Goal: Transaction & Acquisition: Purchase product/service

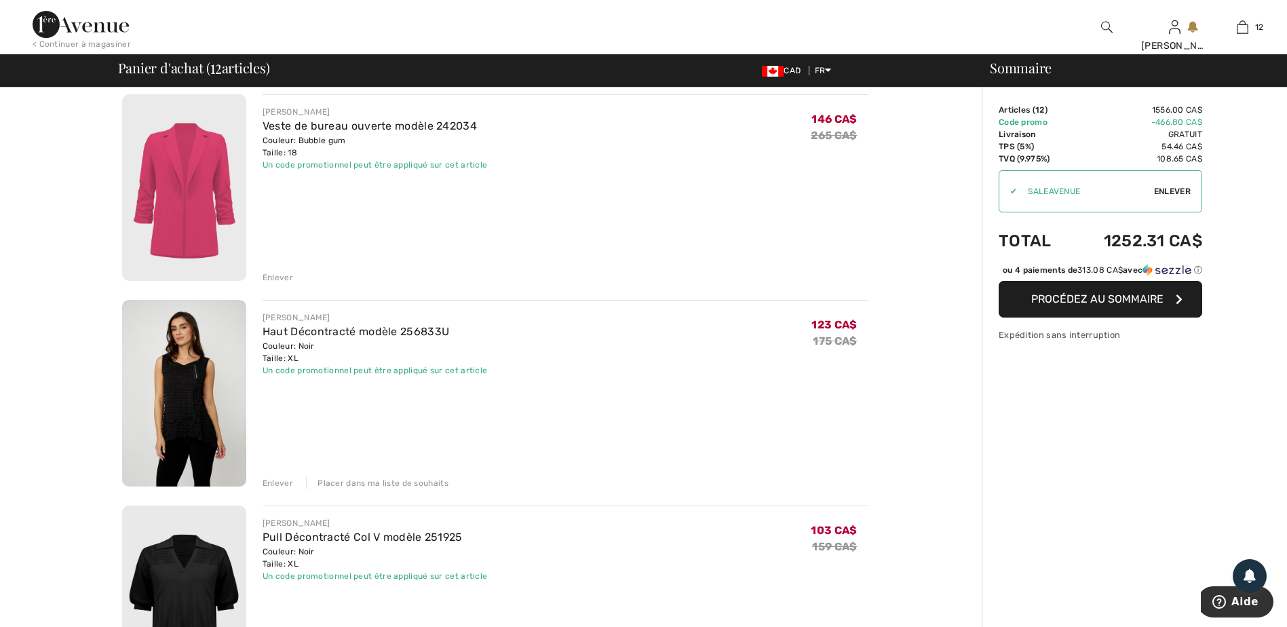
scroll to position [1357, 0]
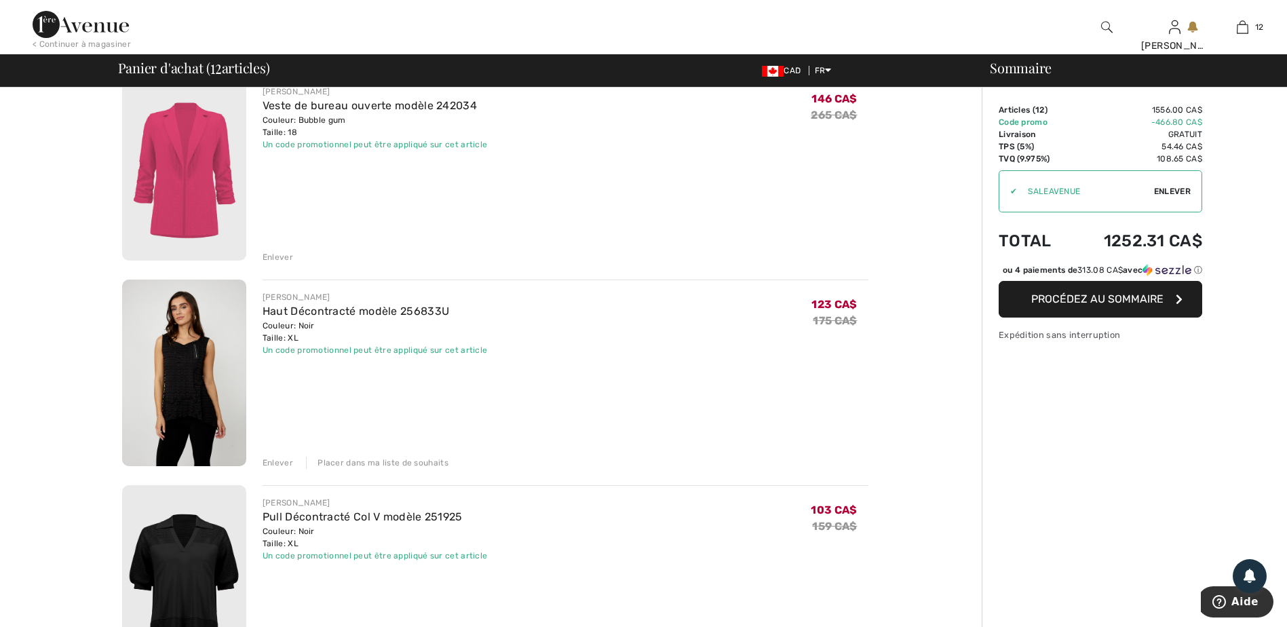
click at [277, 466] on div "Enlever" at bounding box center [278, 463] width 31 height 12
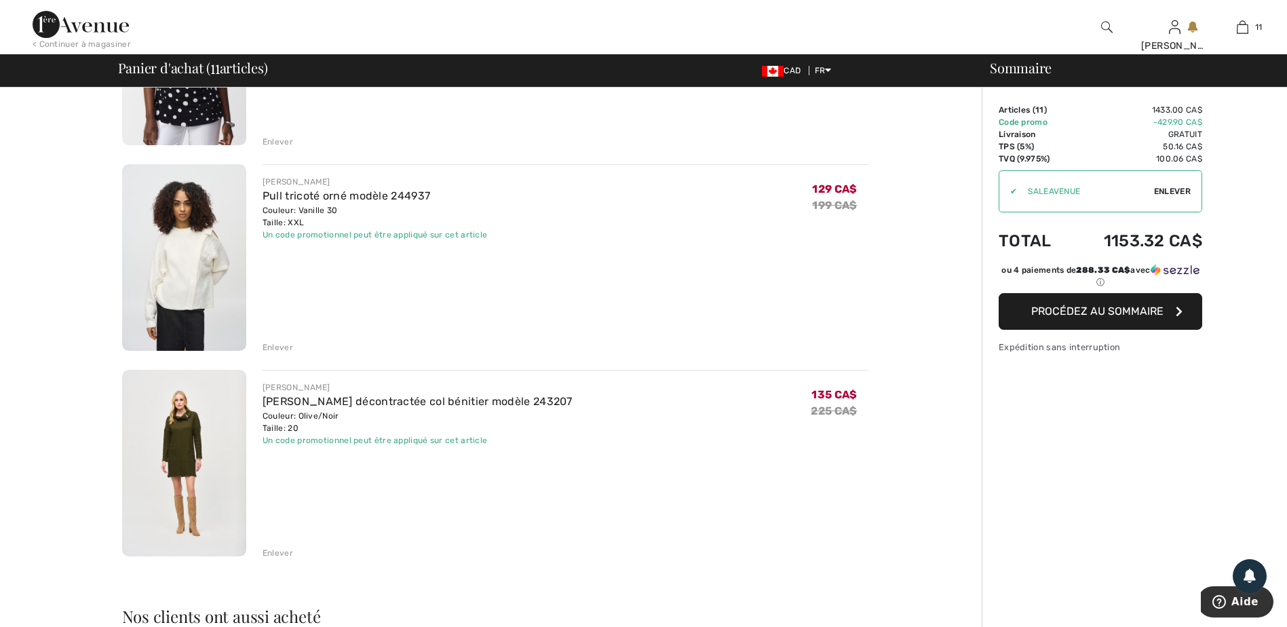
scroll to position [1900, 0]
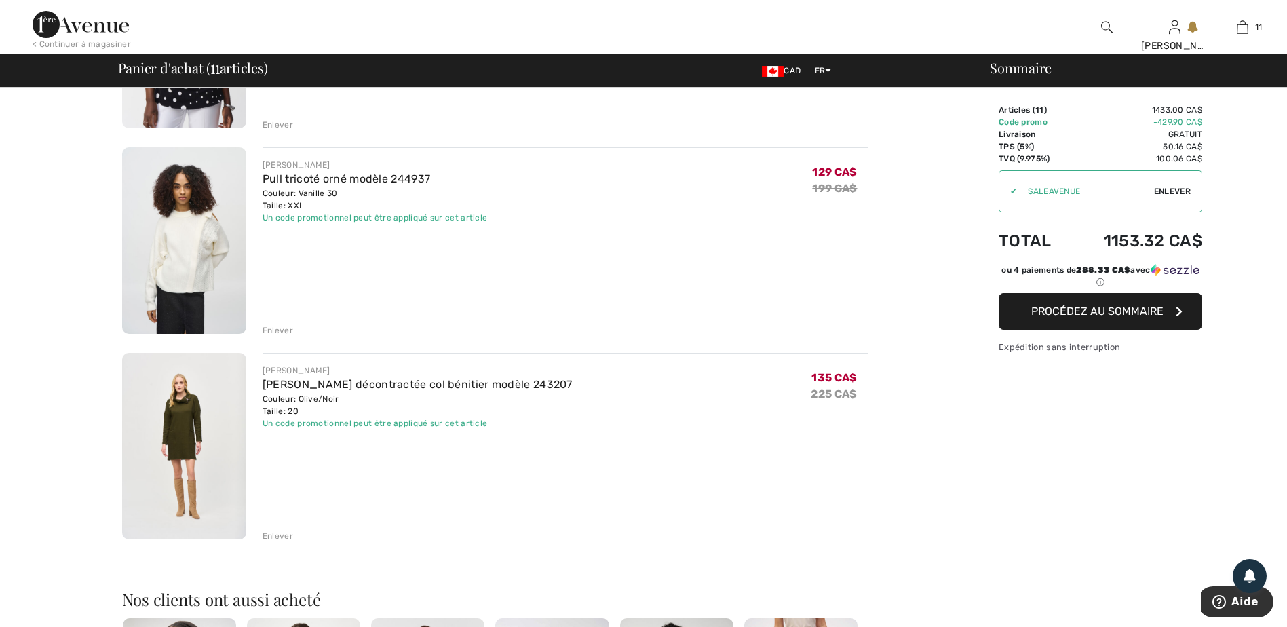
click at [280, 330] on div "Enlever" at bounding box center [278, 330] width 31 height 12
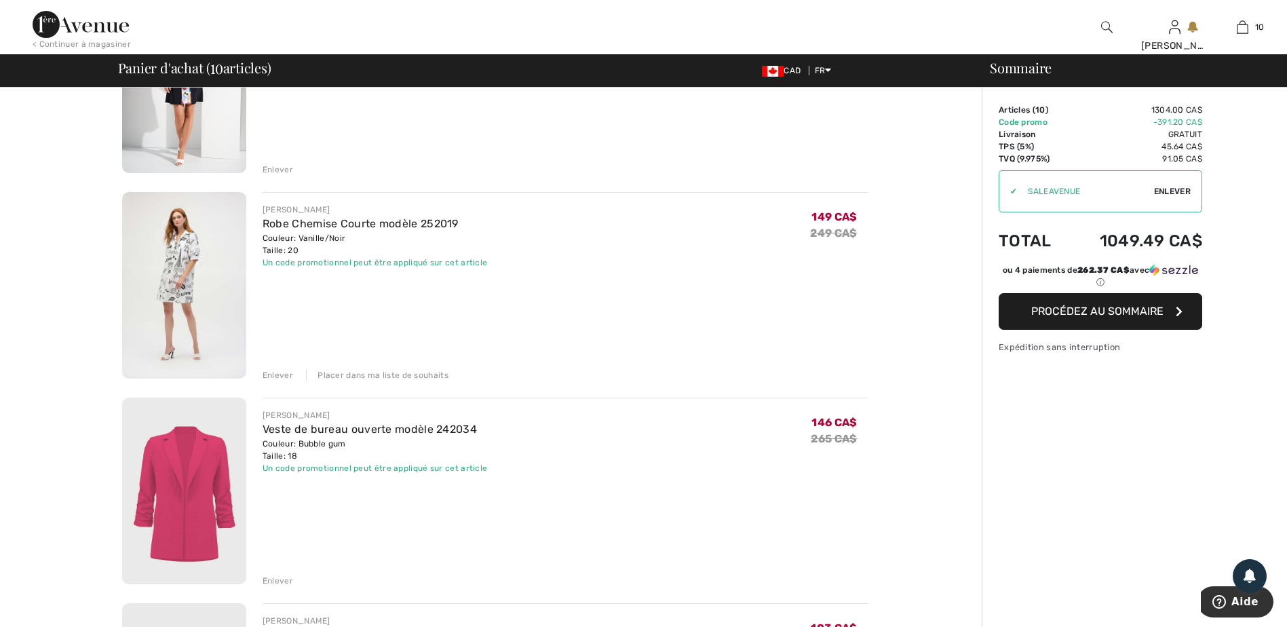
scroll to position [1154, 0]
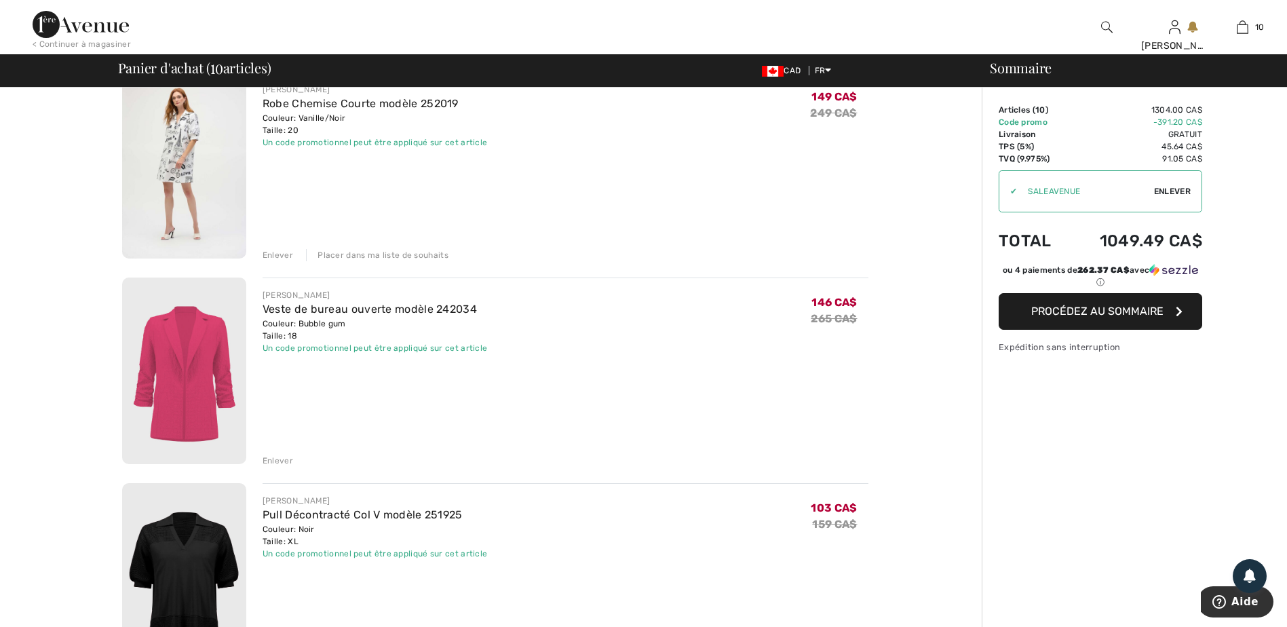
click at [274, 461] on div "Enlever" at bounding box center [278, 461] width 31 height 12
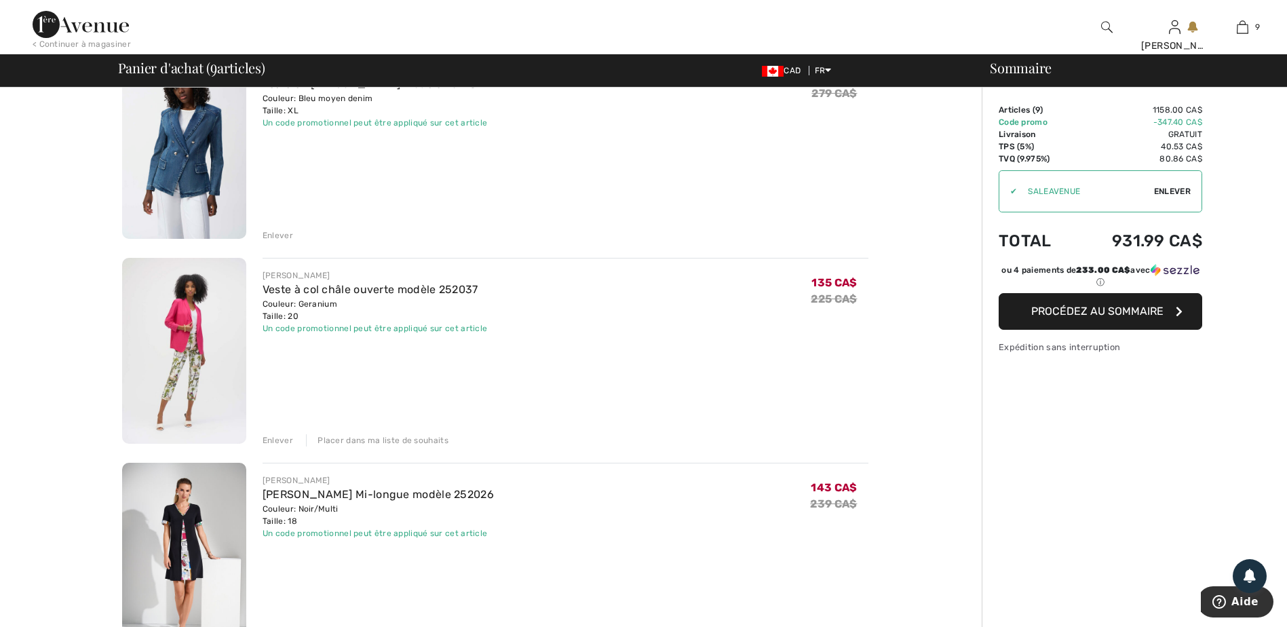
scroll to position [475, 0]
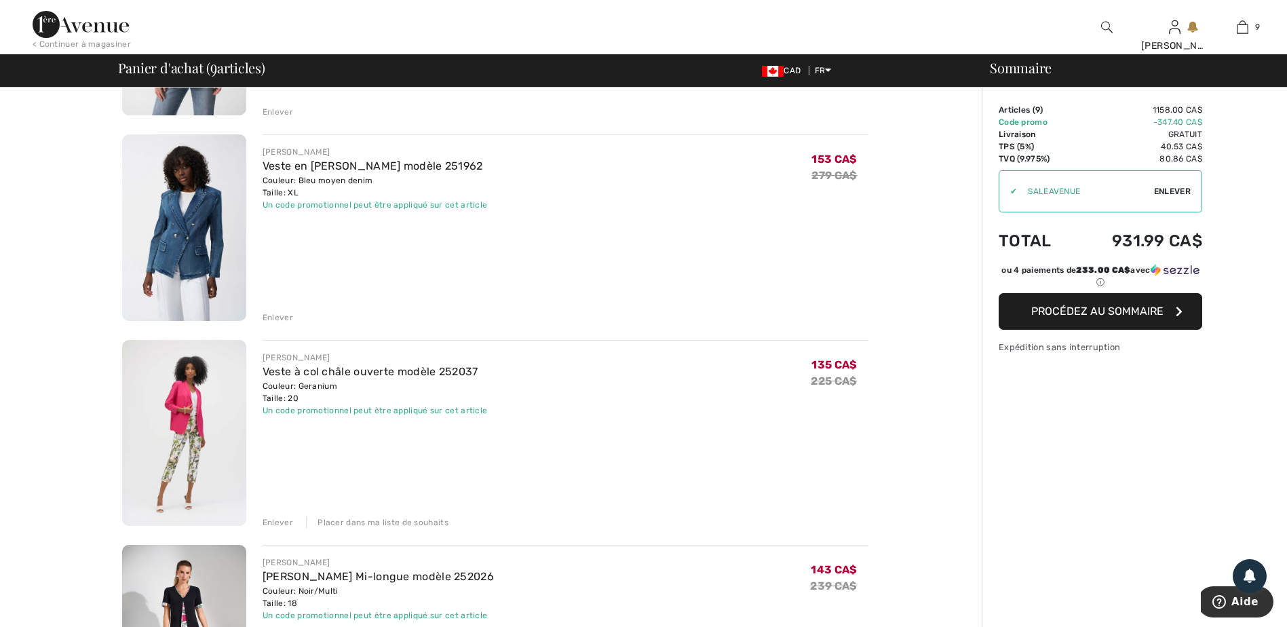
click at [368, 522] on div "Placer dans ma liste de souhaits" at bounding box center [377, 522] width 143 height 12
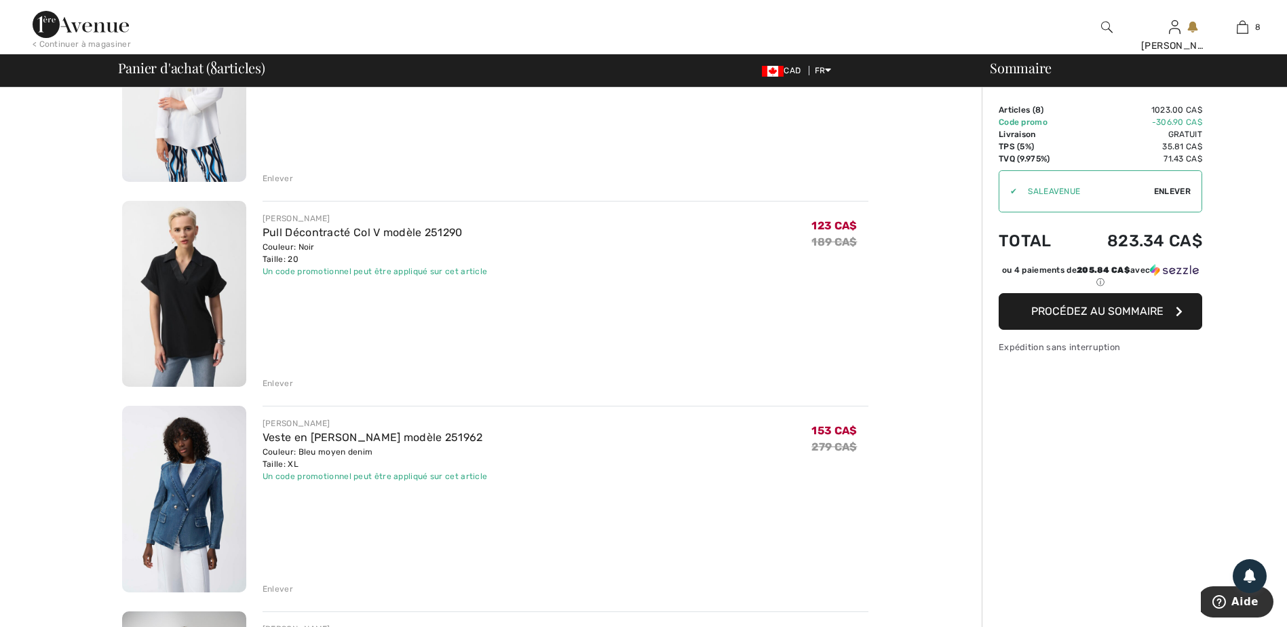
scroll to position [136, 0]
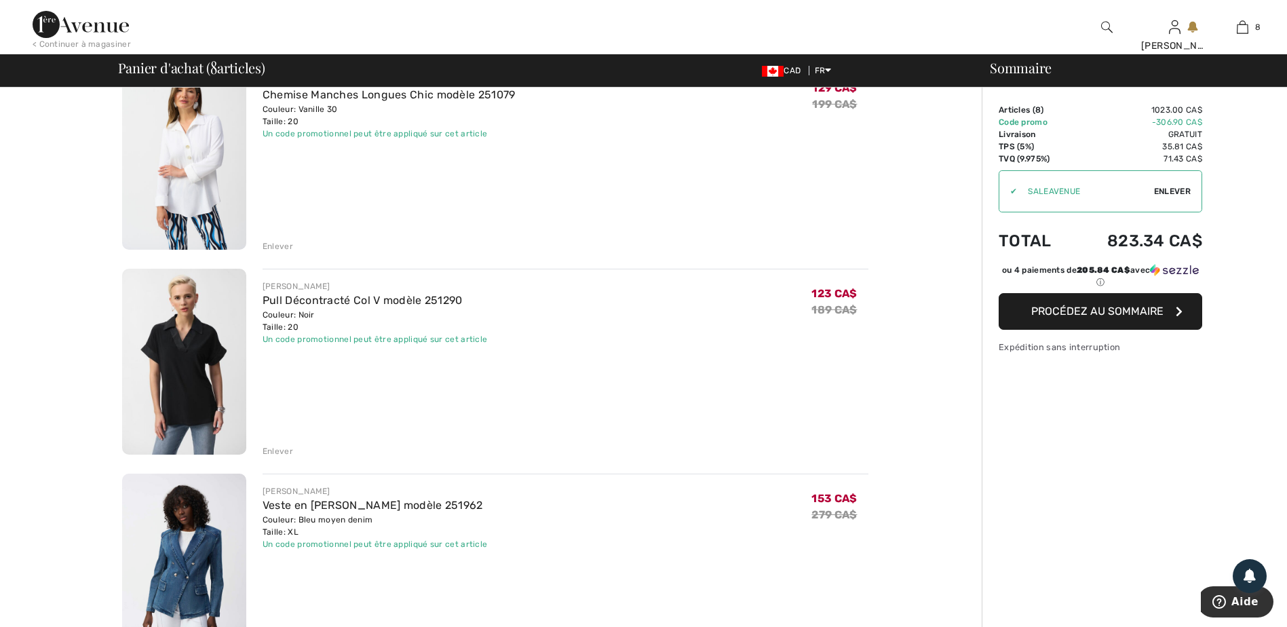
click at [271, 451] on div "Enlever" at bounding box center [278, 451] width 31 height 12
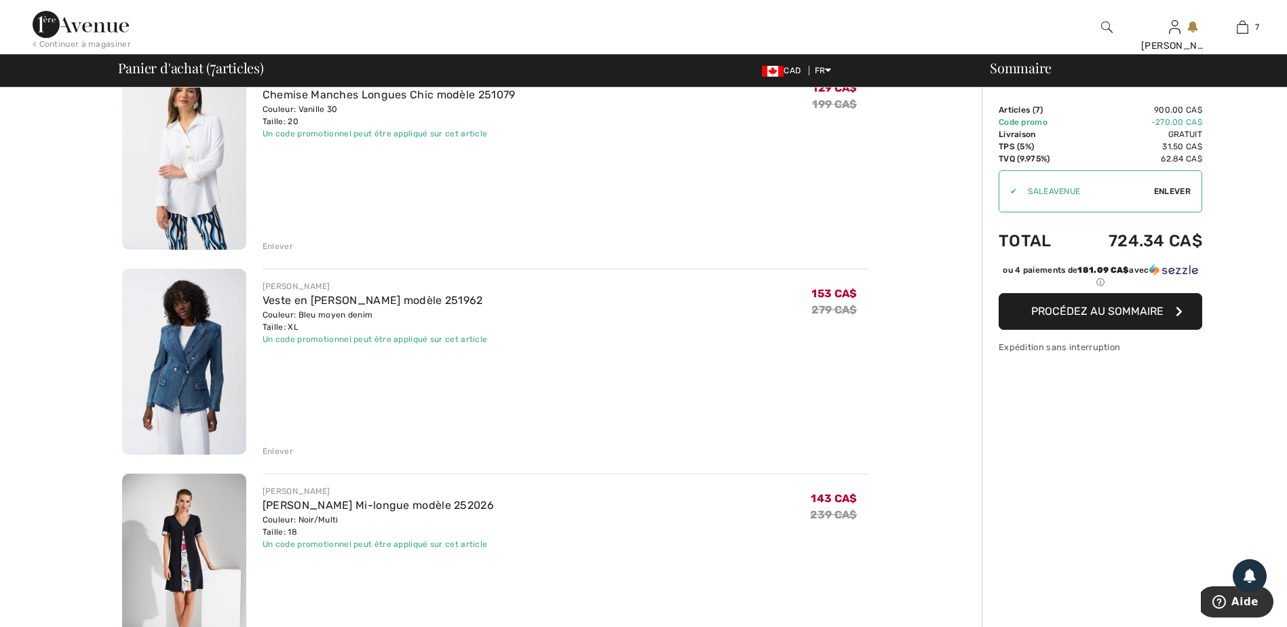
click at [276, 242] on div "Enlever" at bounding box center [278, 246] width 31 height 12
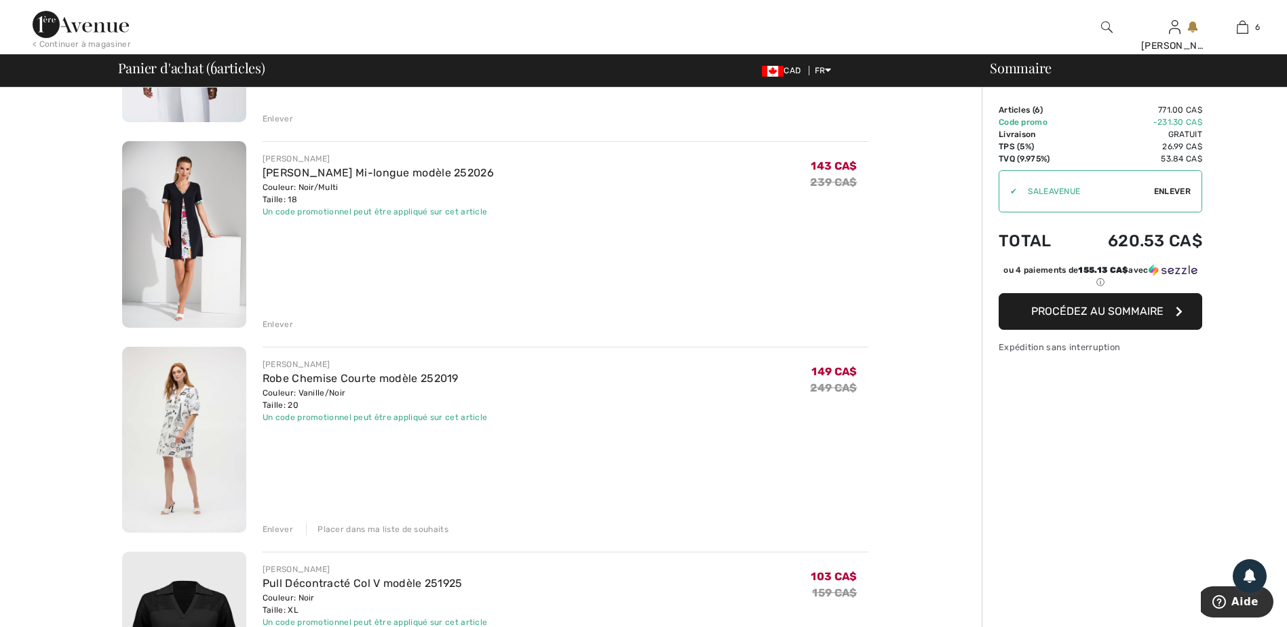
scroll to position [271, 0]
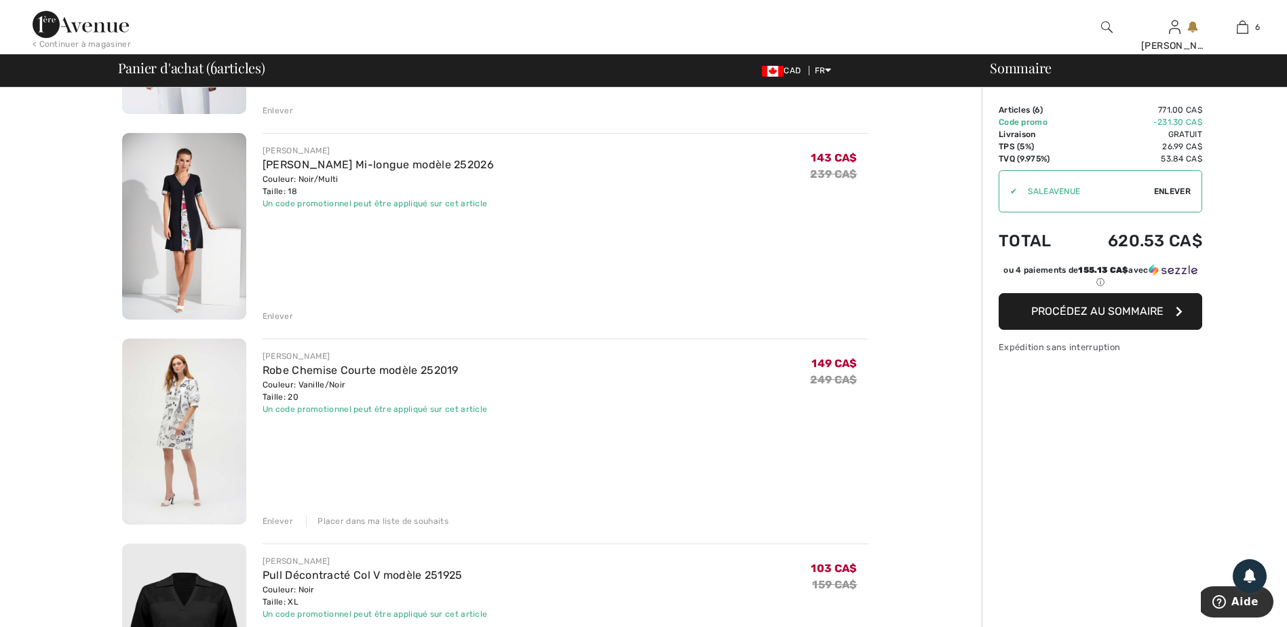
click at [278, 317] on div "Enlever" at bounding box center [278, 316] width 31 height 12
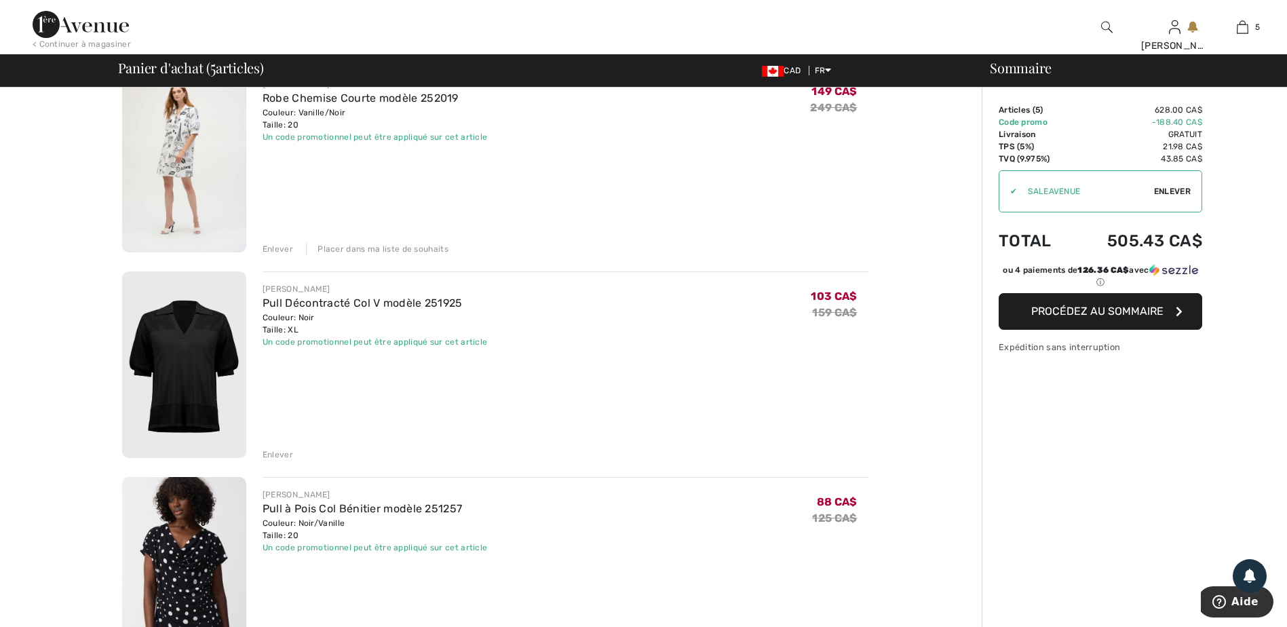
scroll to position [339, 0]
click at [272, 452] on div "Enlever" at bounding box center [278, 453] width 31 height 12
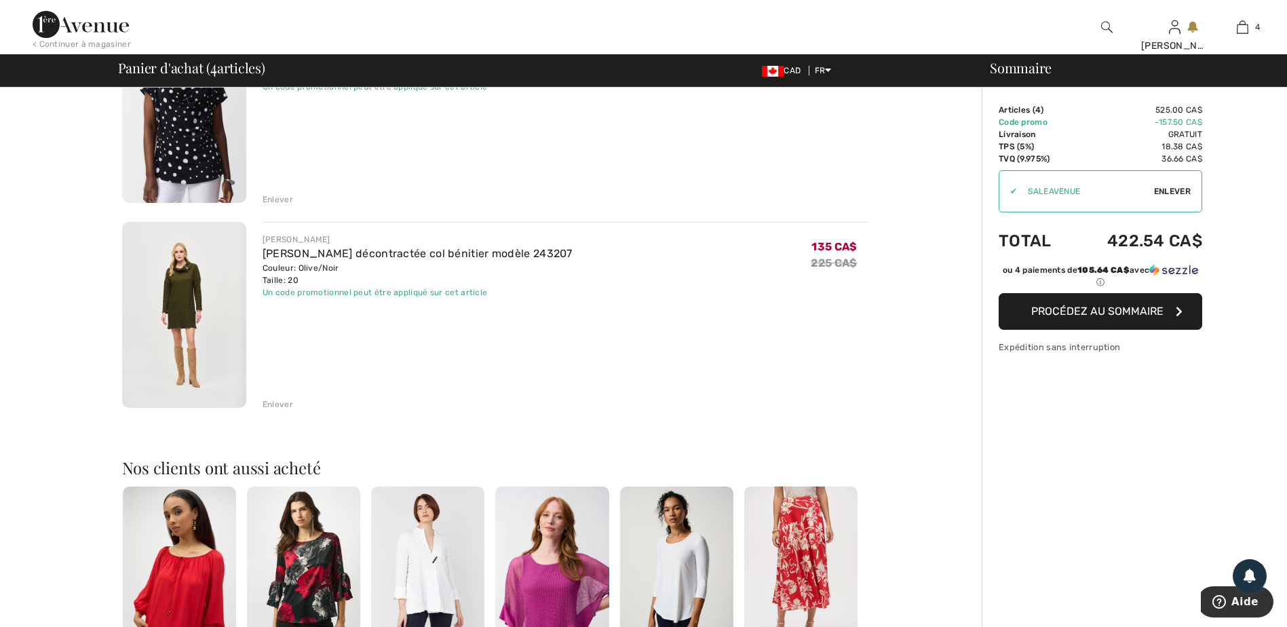
scroll to position [593, 0]
click at [281, 404] on div "Enlever" at bounding box center [278, 404] width 31 height 12
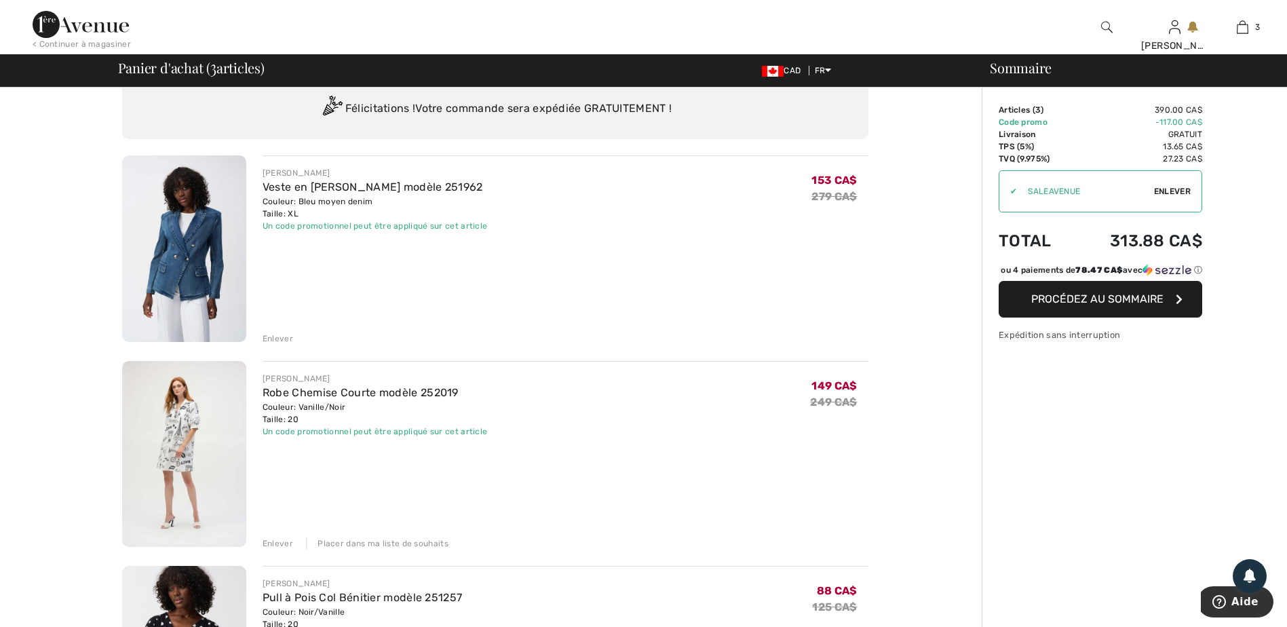
scroll to position [68, 0]
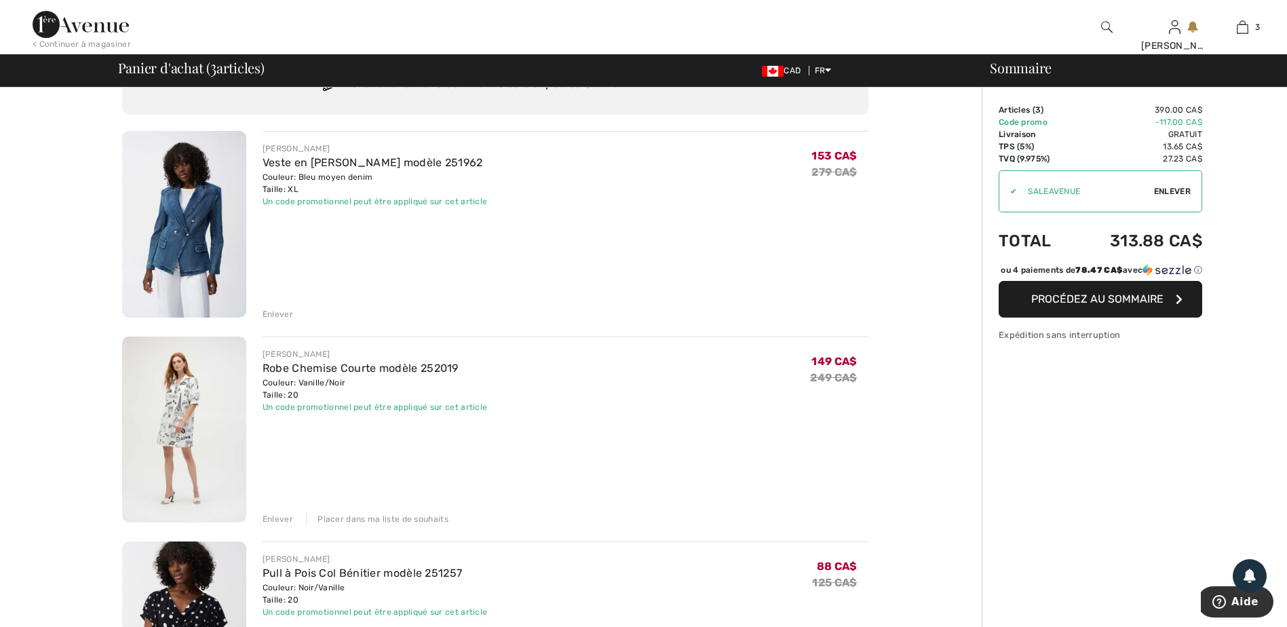
click at [375, 174] on div "Couleur: Bleu moyen denim Taille: XL" at bounding box center [375, 183] width 225 height 24
click at [275, 316] on div "Enlever" at bounding box center [278, 314] width 31 height 12
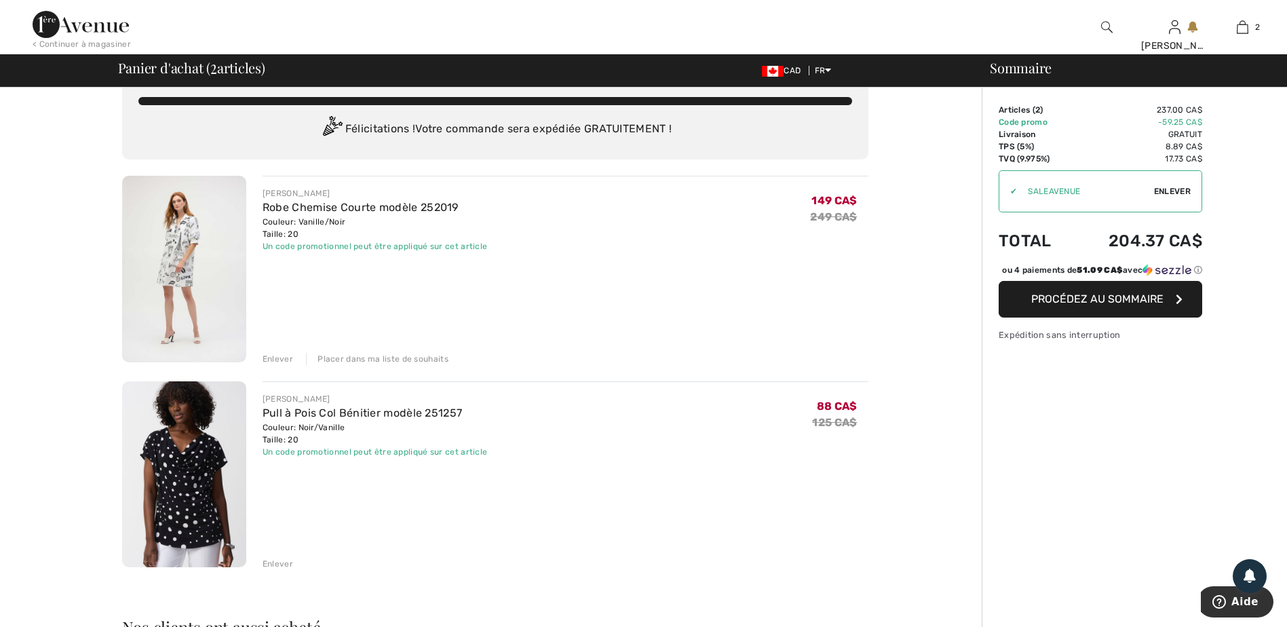
scroll to position [0, 0]
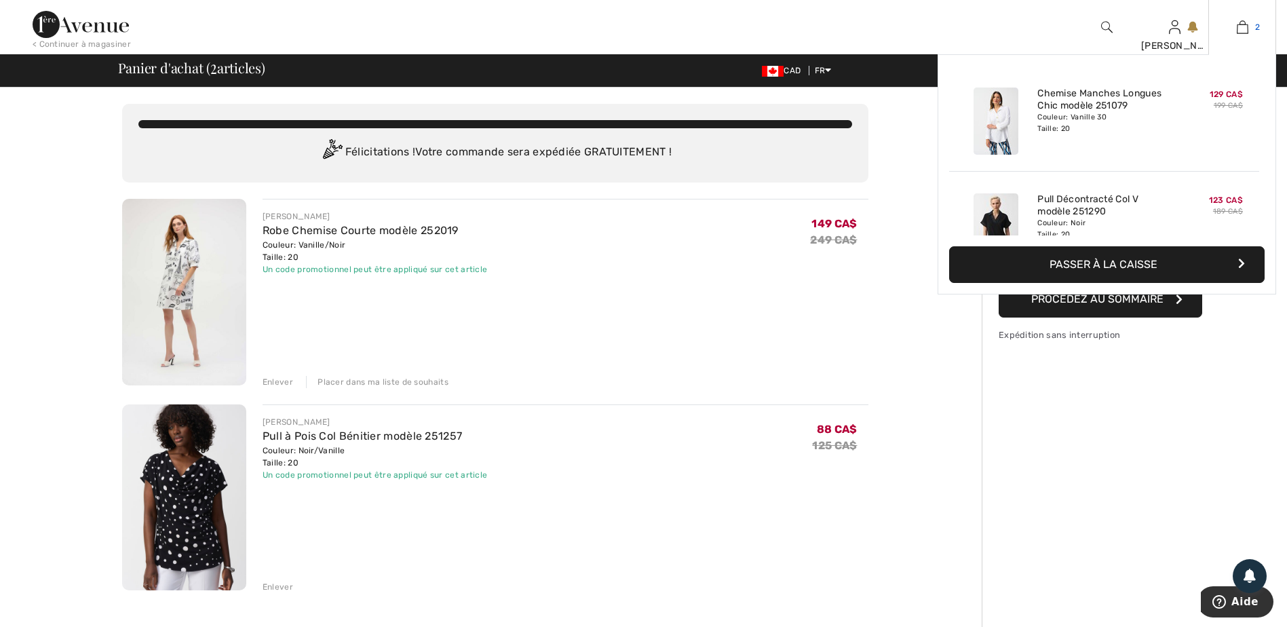
click at [1248, 26] on img at bounding box center [1243, 27] width 12 height 16
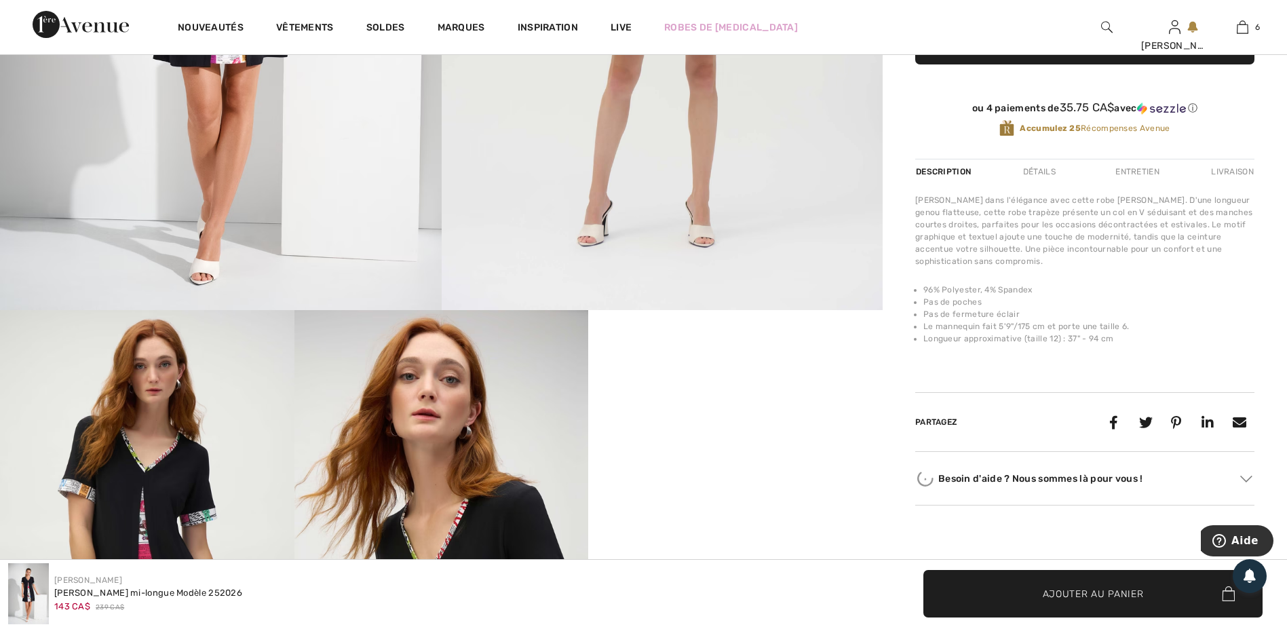
scroll to position [679, 0]
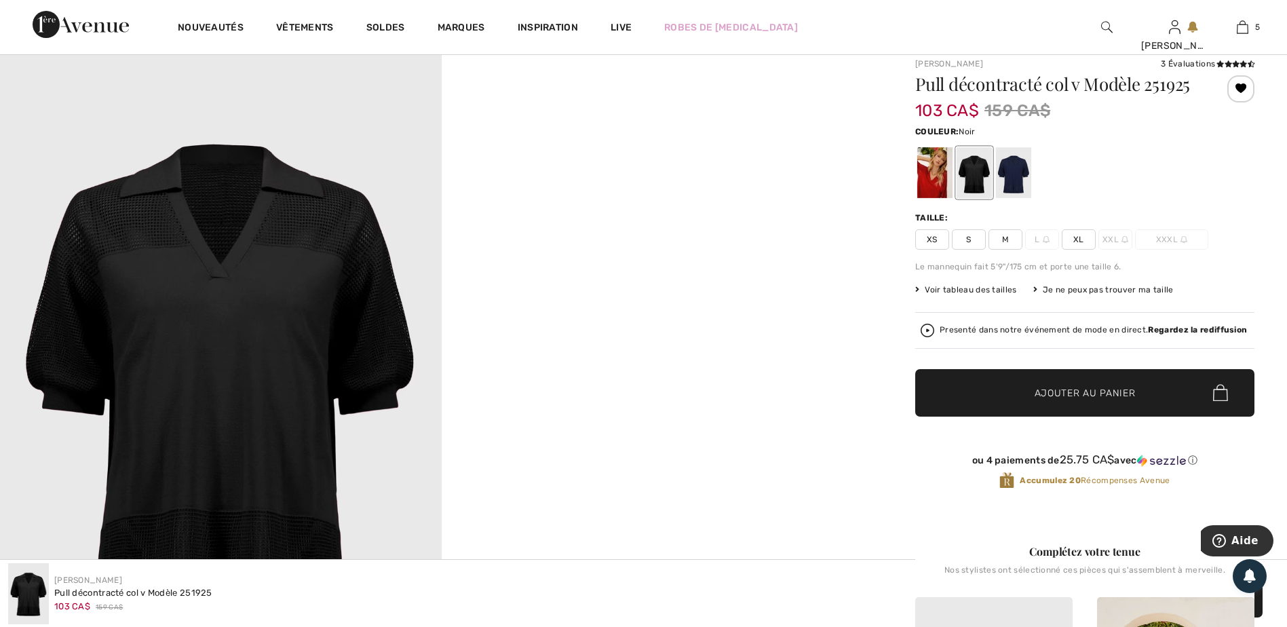
scroll to position [136, 0]
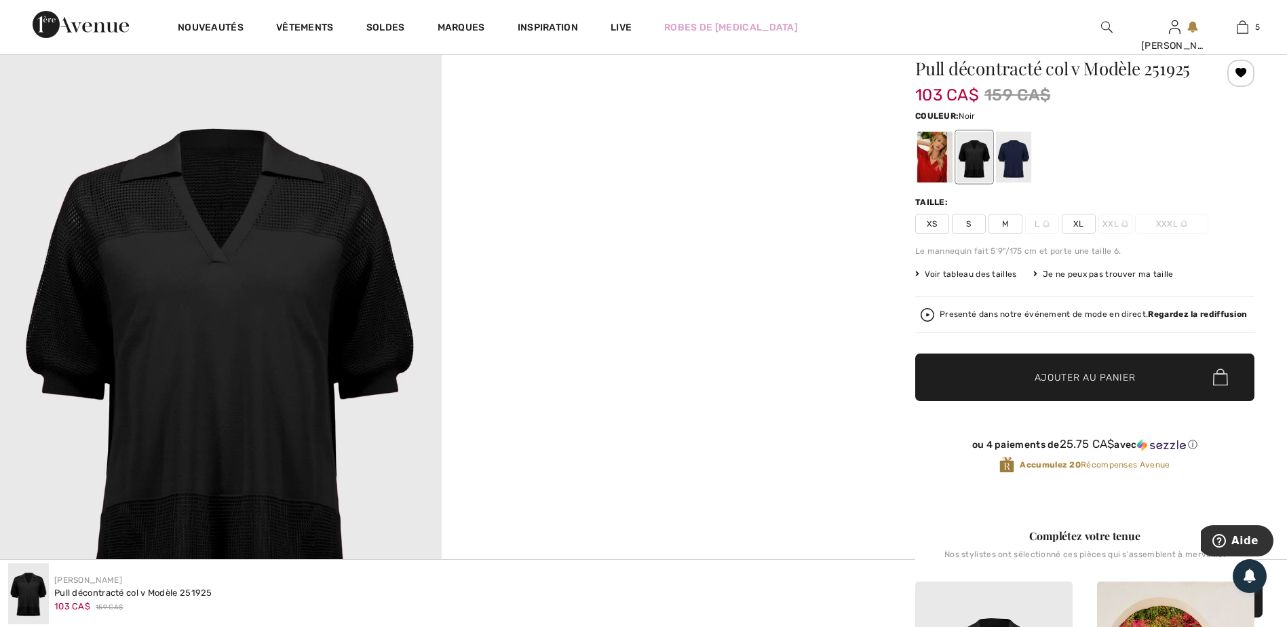
click at [1081, 228] on span "XL" at bounding box center [1079, 224] width 34 height 20
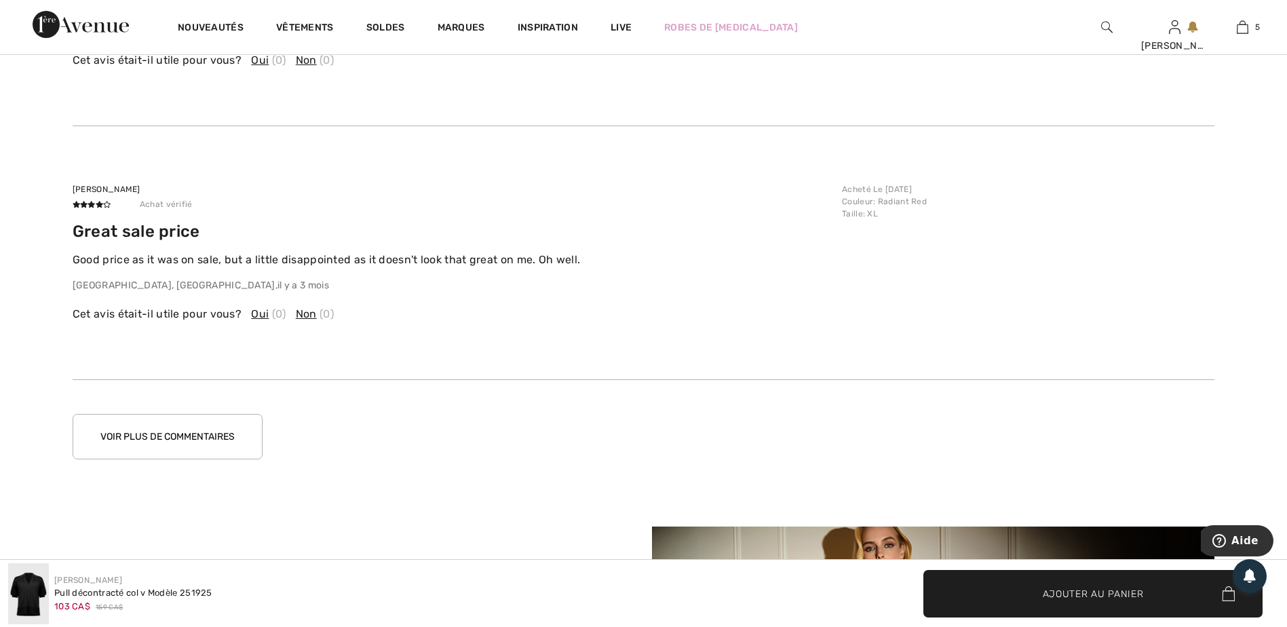
scroll to position [2782, 0]
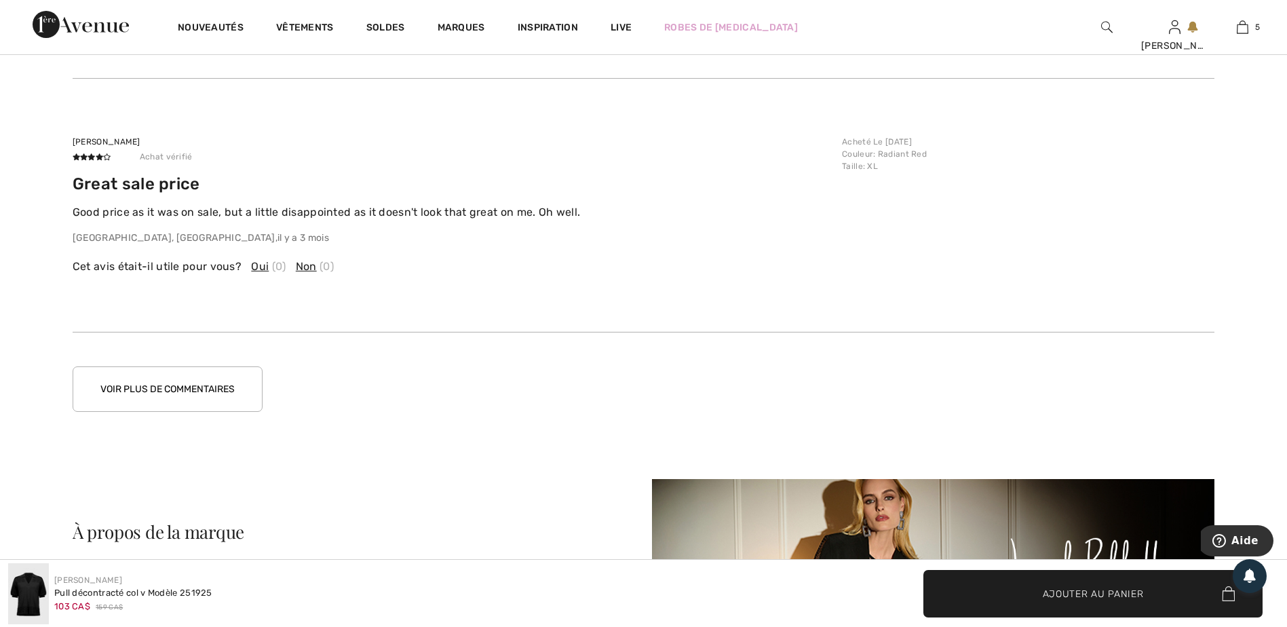
click at [177, 381] on button "Voir plus de commentaires" at bounding box center [168, 388] width 190 height 45
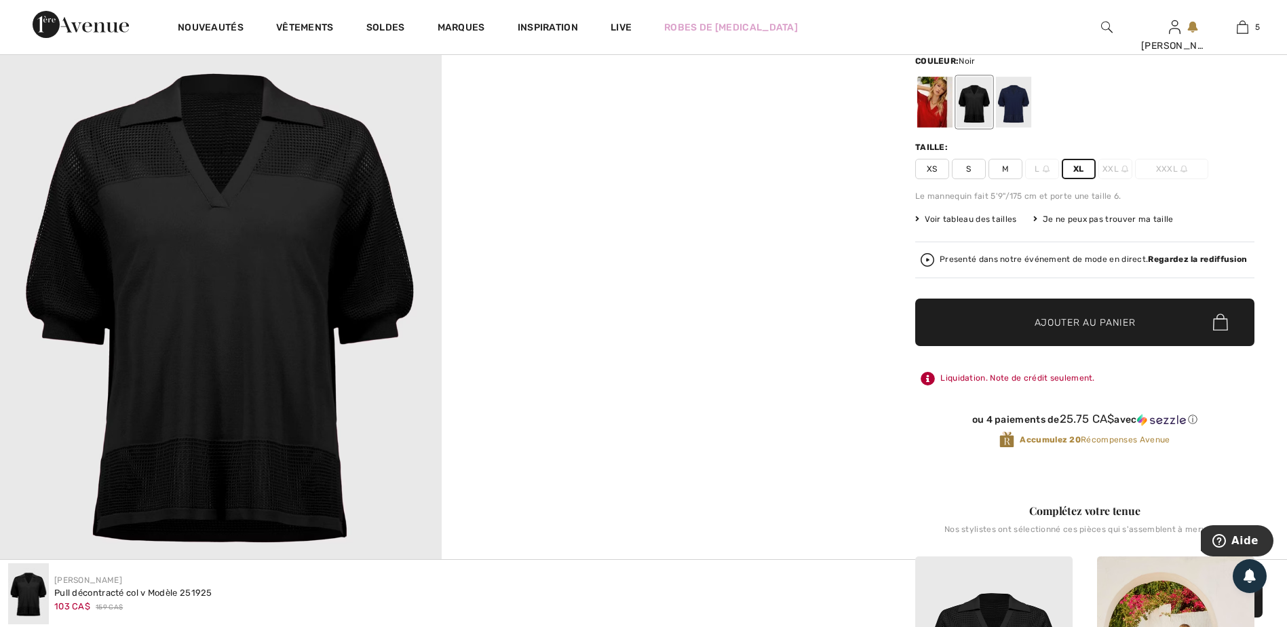
scroll to position [0, 0]
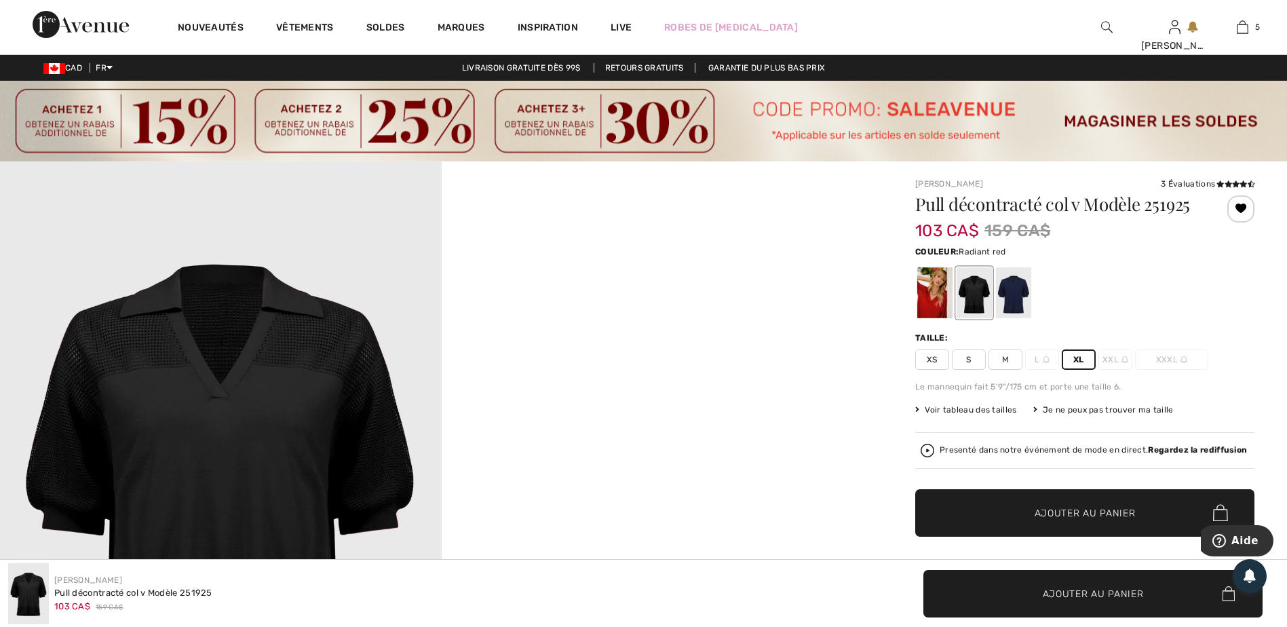
click at [936, 288] on div at bounding box center [934, 292] width 35 height 51
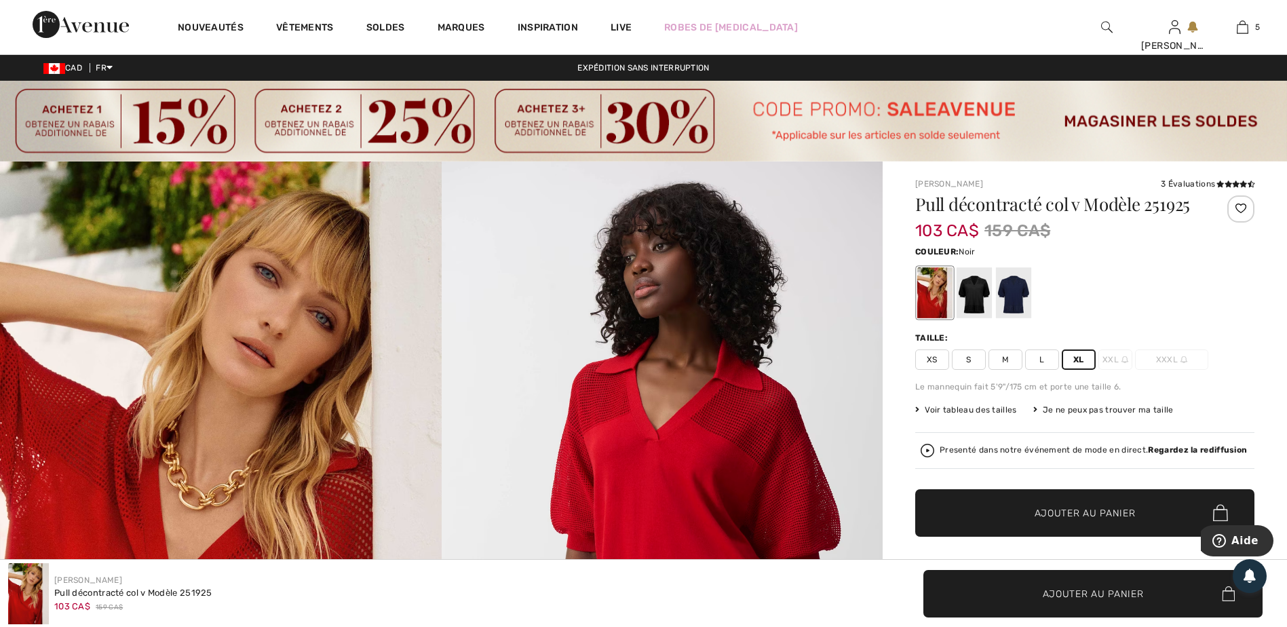
click at [966, 292] on div at bounding box center [974, 292] width 35 height 51
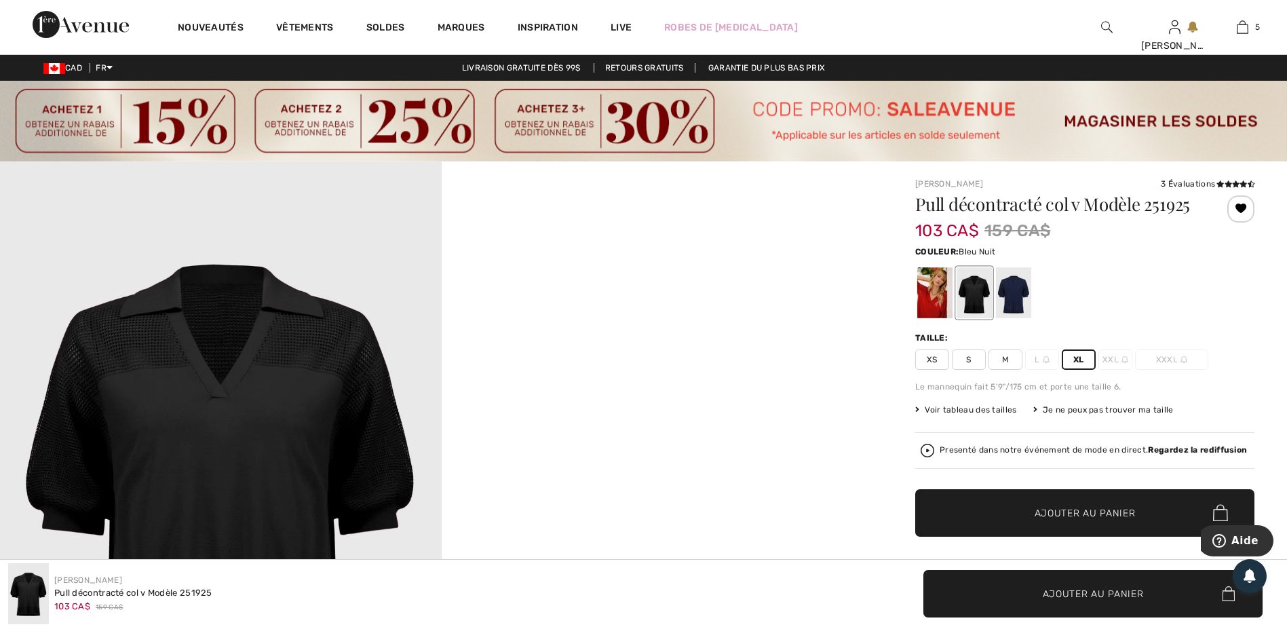
click at [1004, 283] on div at bounding box center [1013, 292] width 35 height 51
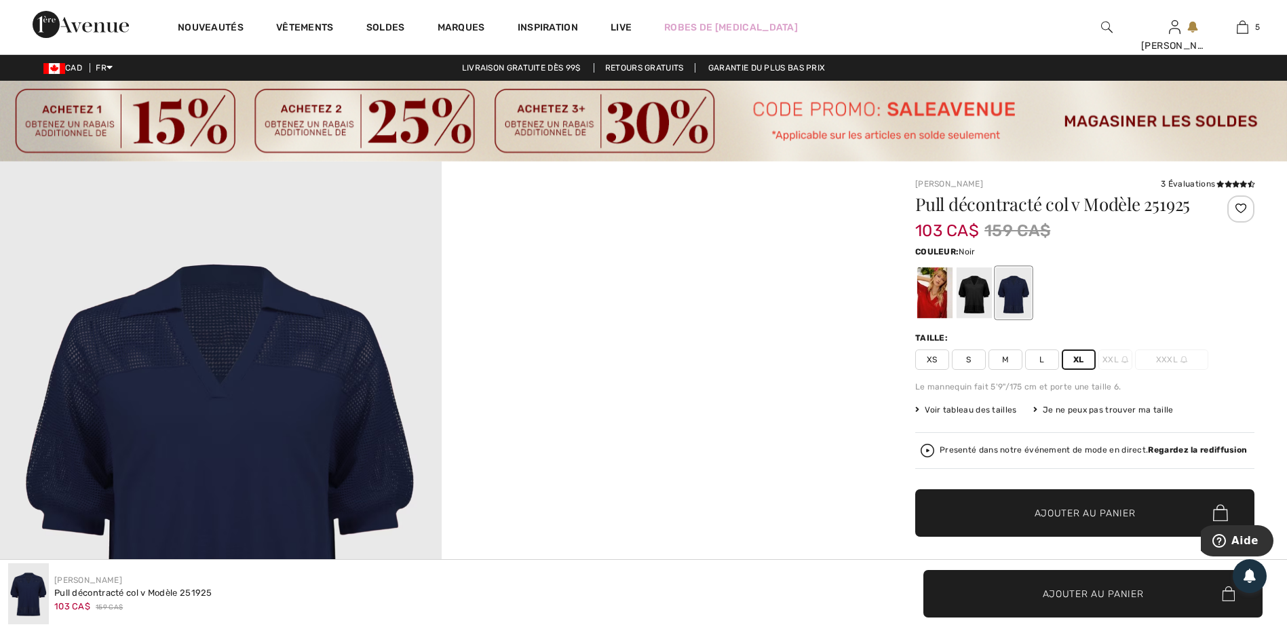
click at [977, 292] on div at bounding box center [974, 292] width 35 height 51
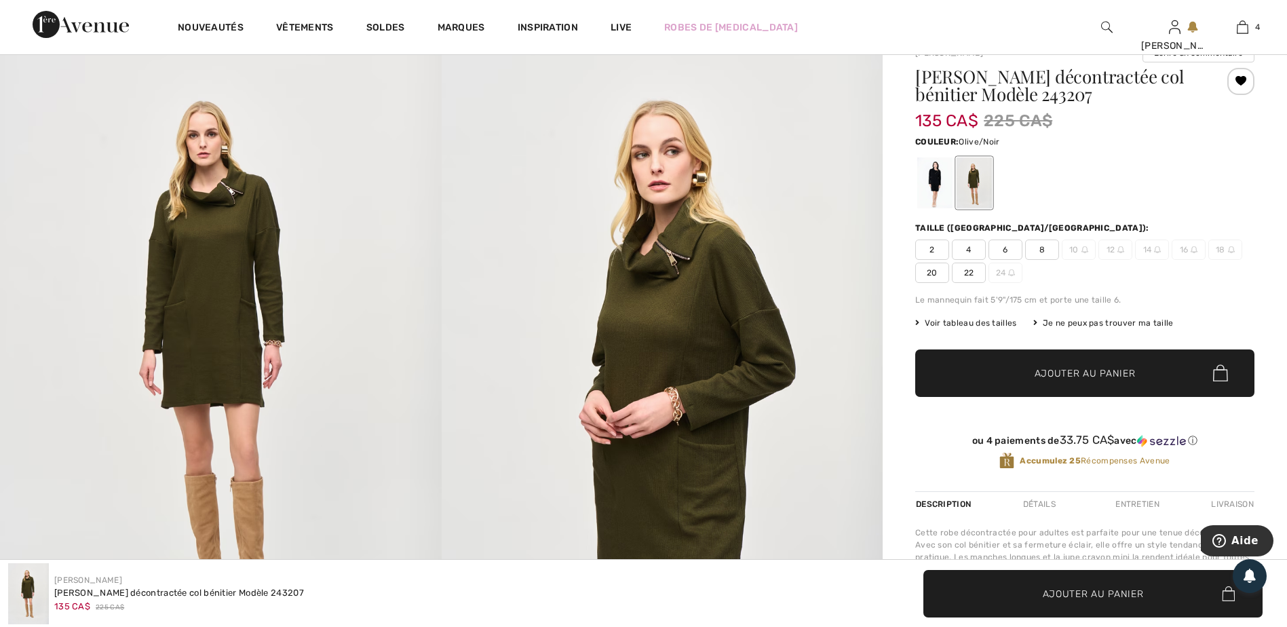
scroll to position [136, 0]
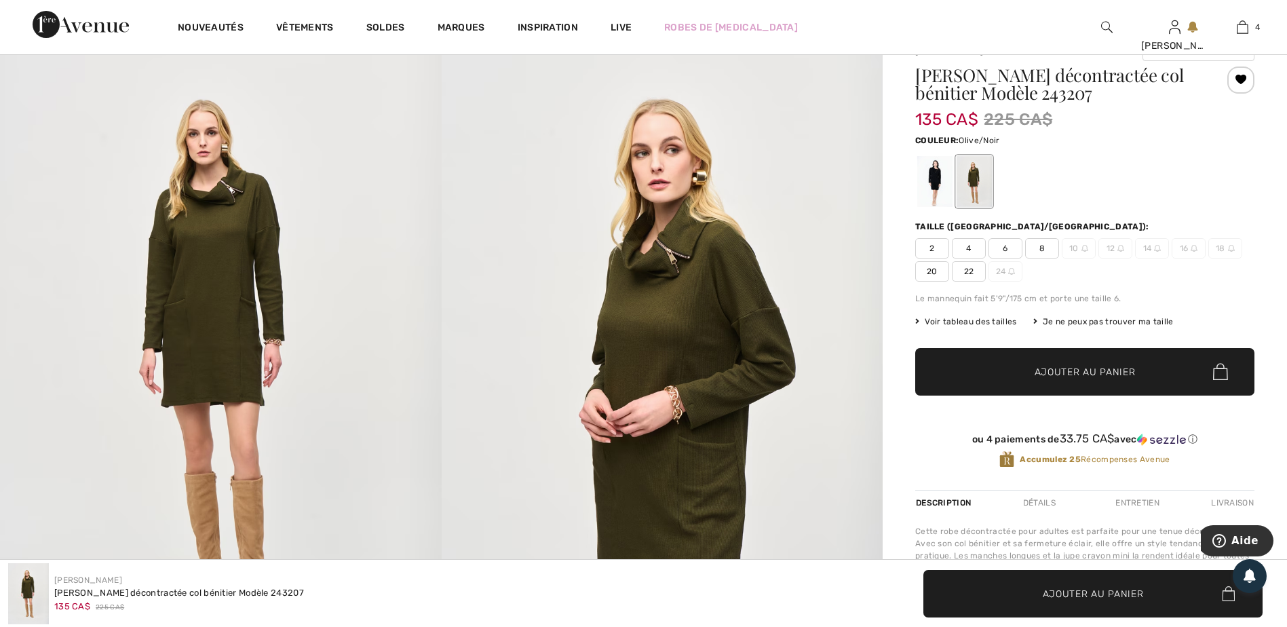
click at [928, 276] on span "20" at bounding box center [932, 271] width 34 height 20
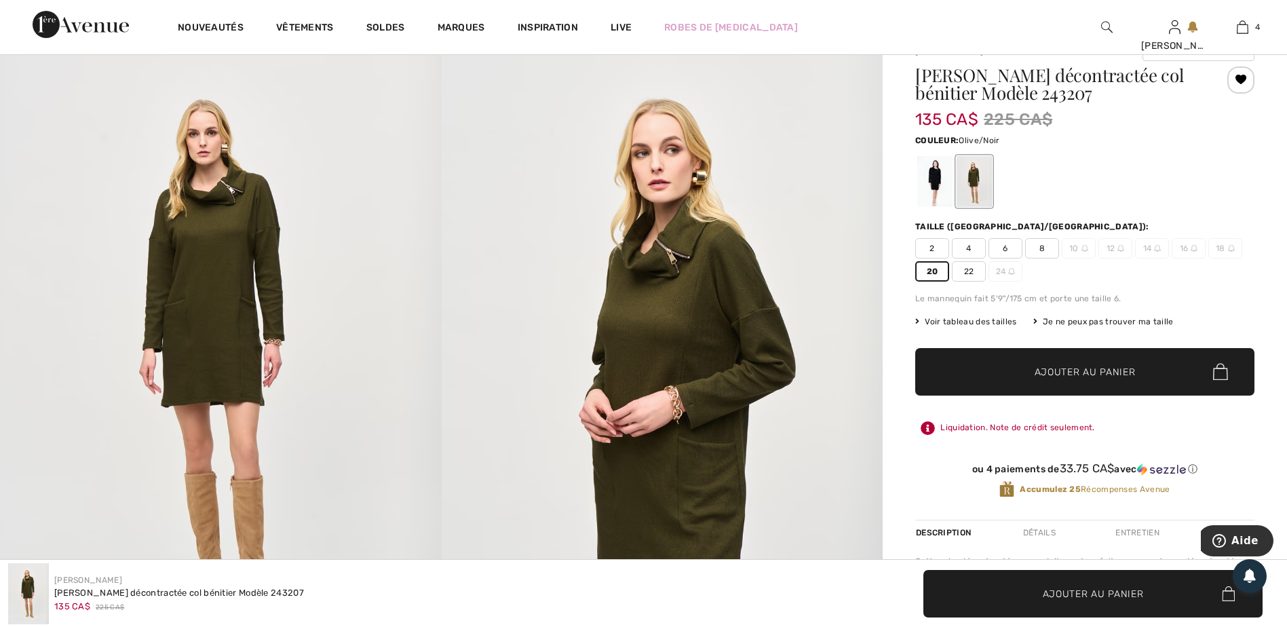
click at [1048, 369] on span "Ajouter au panier" at bounding box center [1085, 371] width 101 height 14
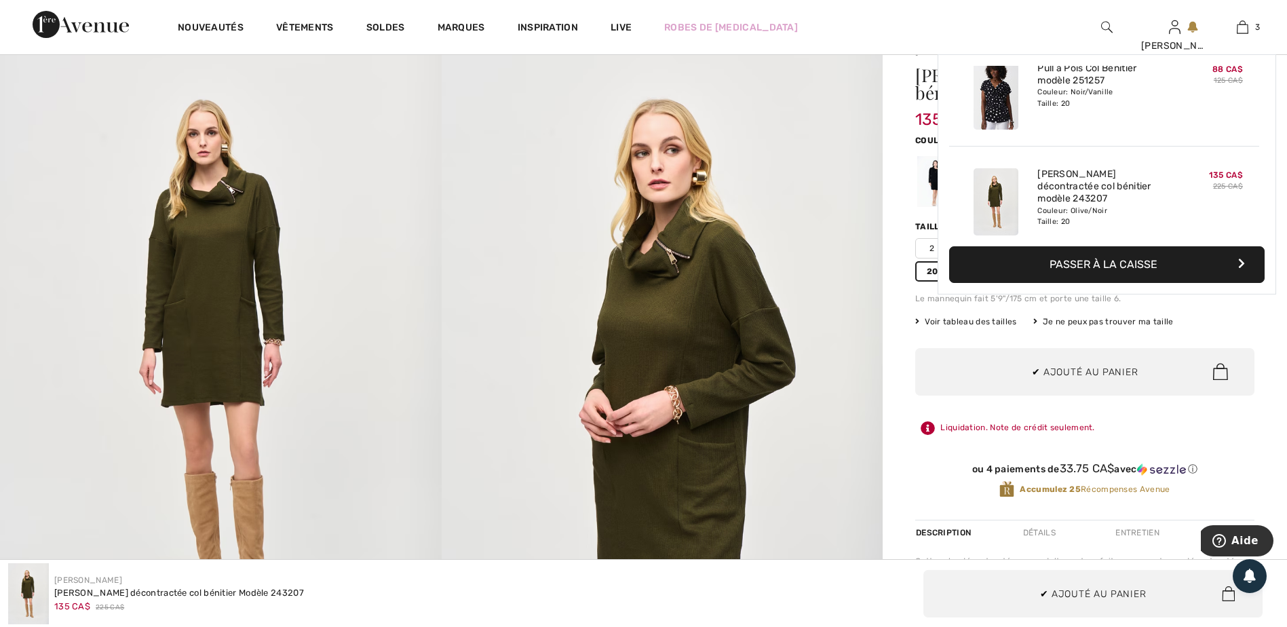
scroll to position [148, 0]
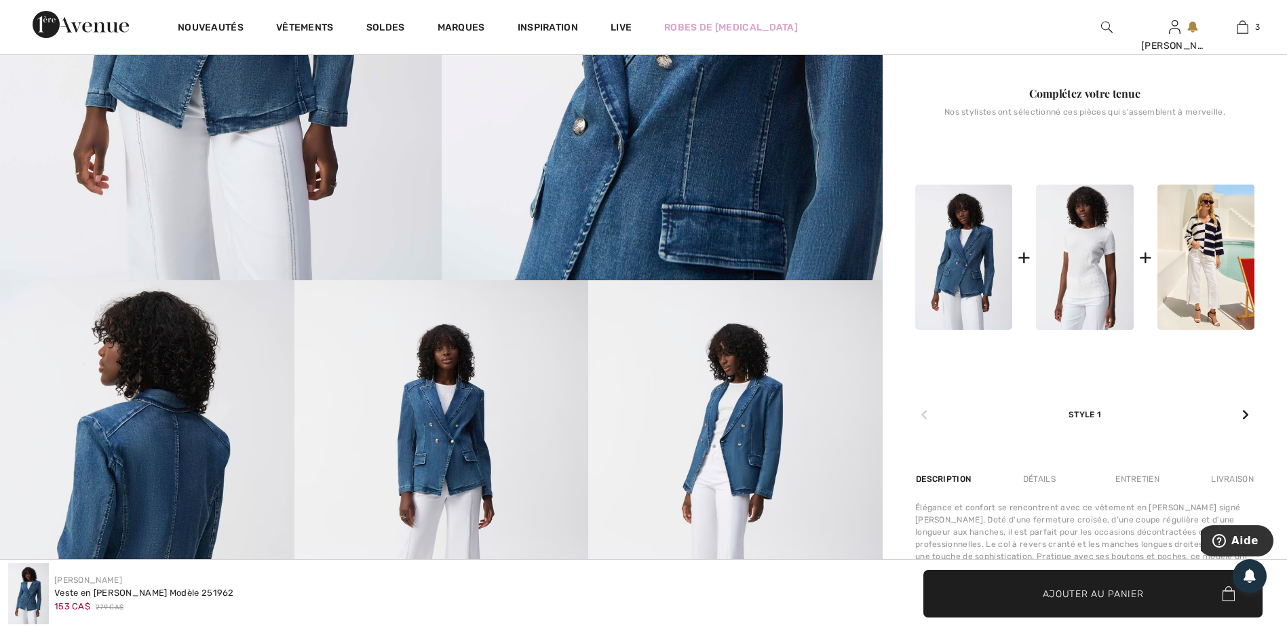
scroll to position [68, 0]
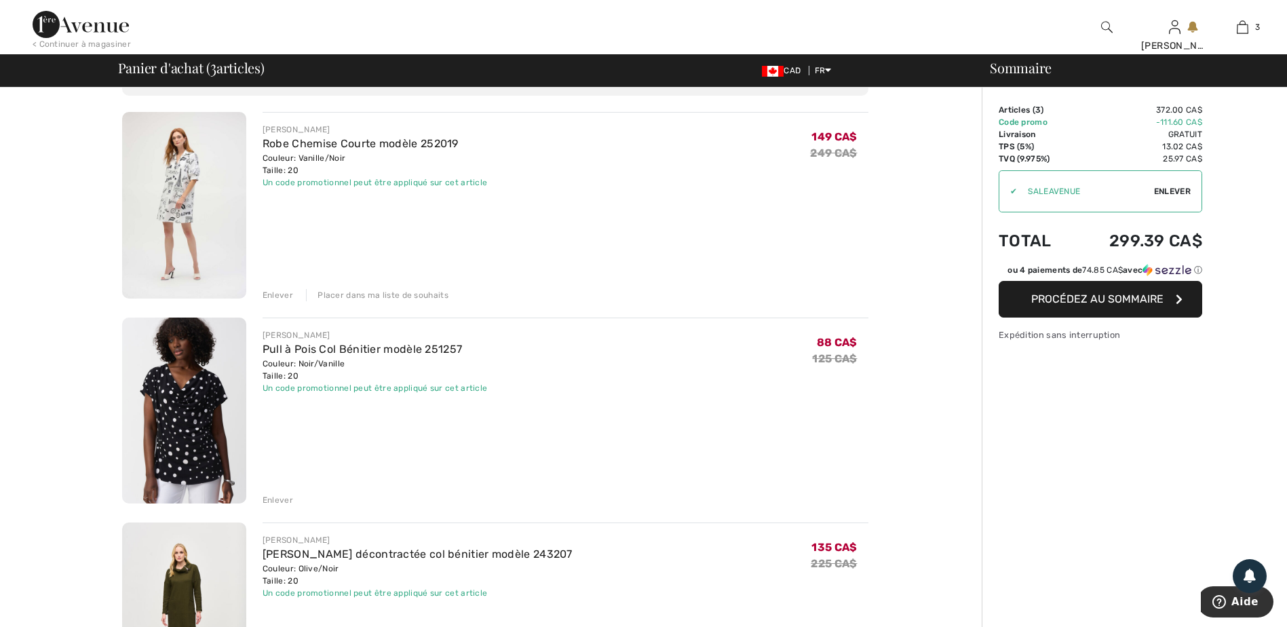
scroll to position [68, 0]
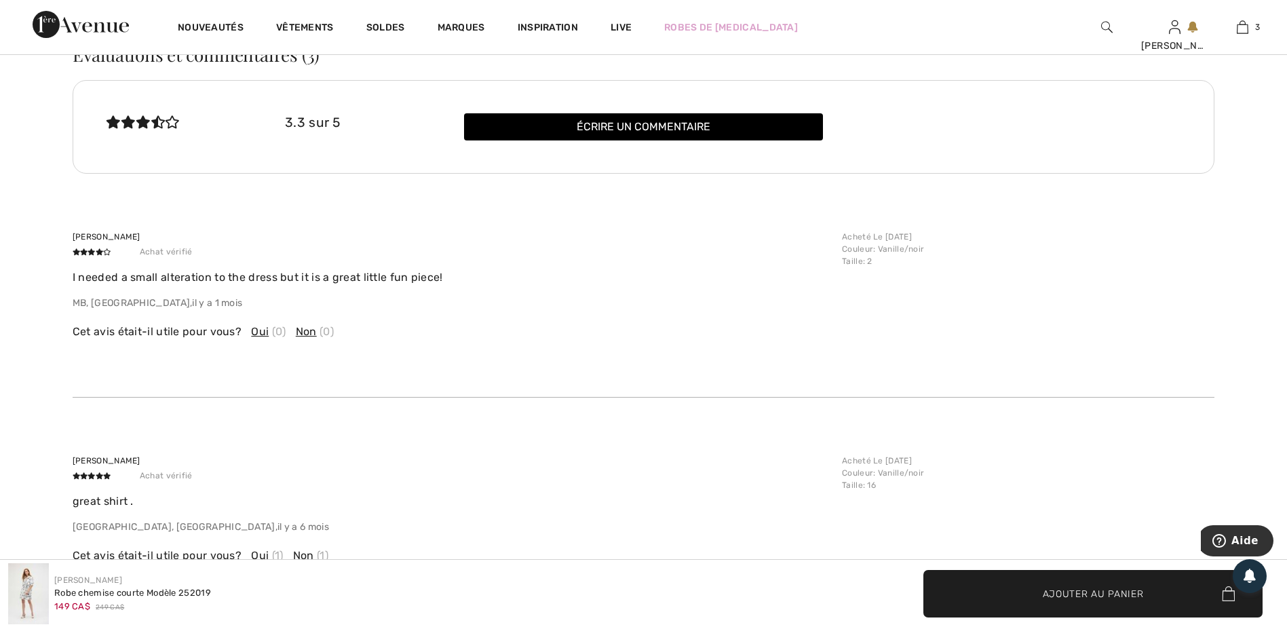
scroll to position [2714, 0]
